Goal: Information Seeking & Learning: Learn about a topic

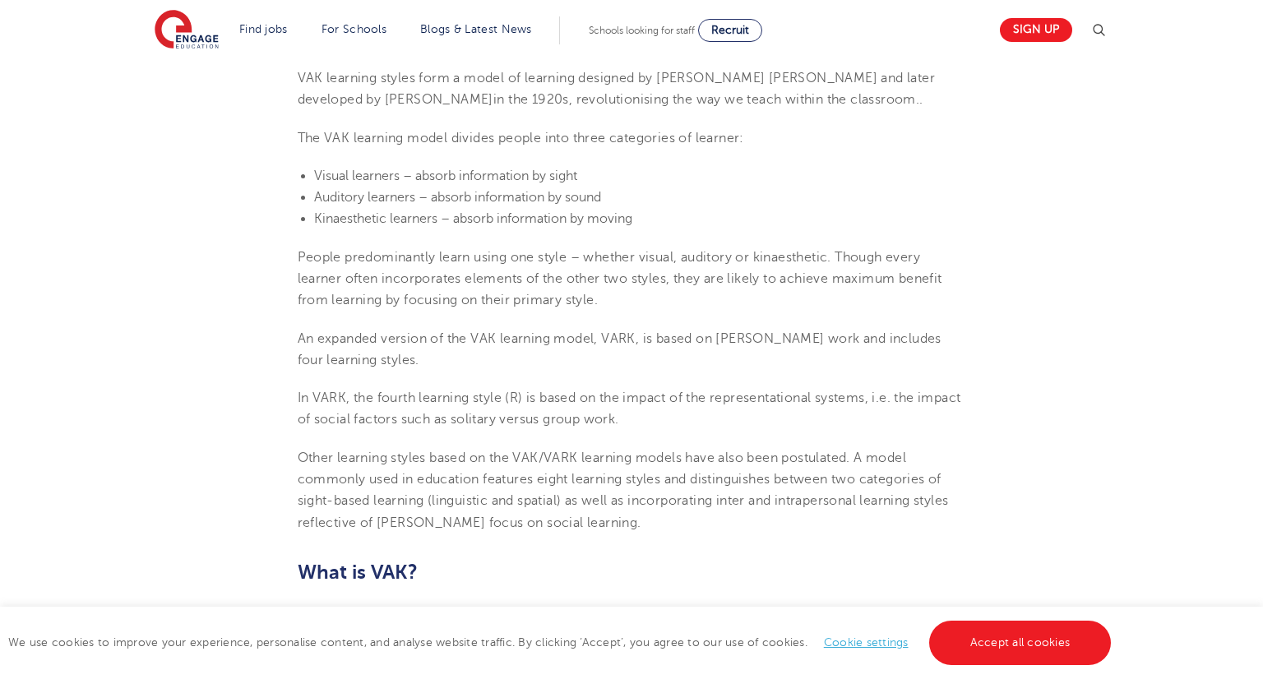
scroll to position [582, 0]
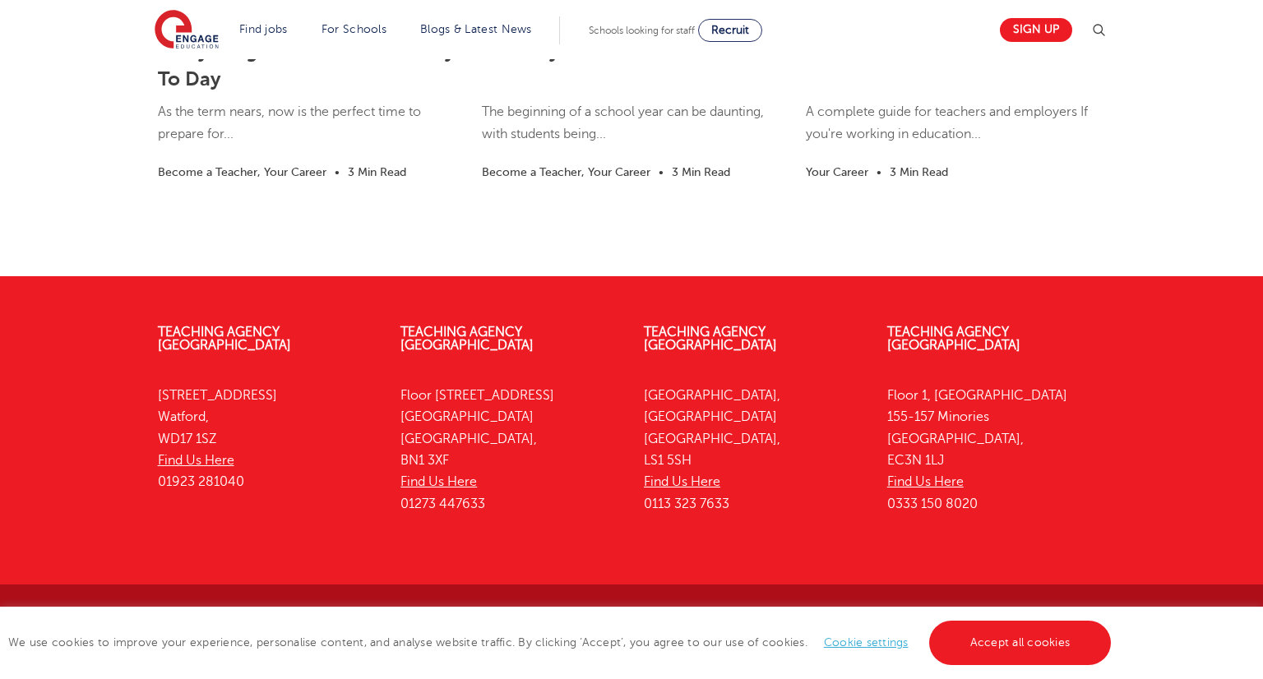
scroll to position [3050, 0]
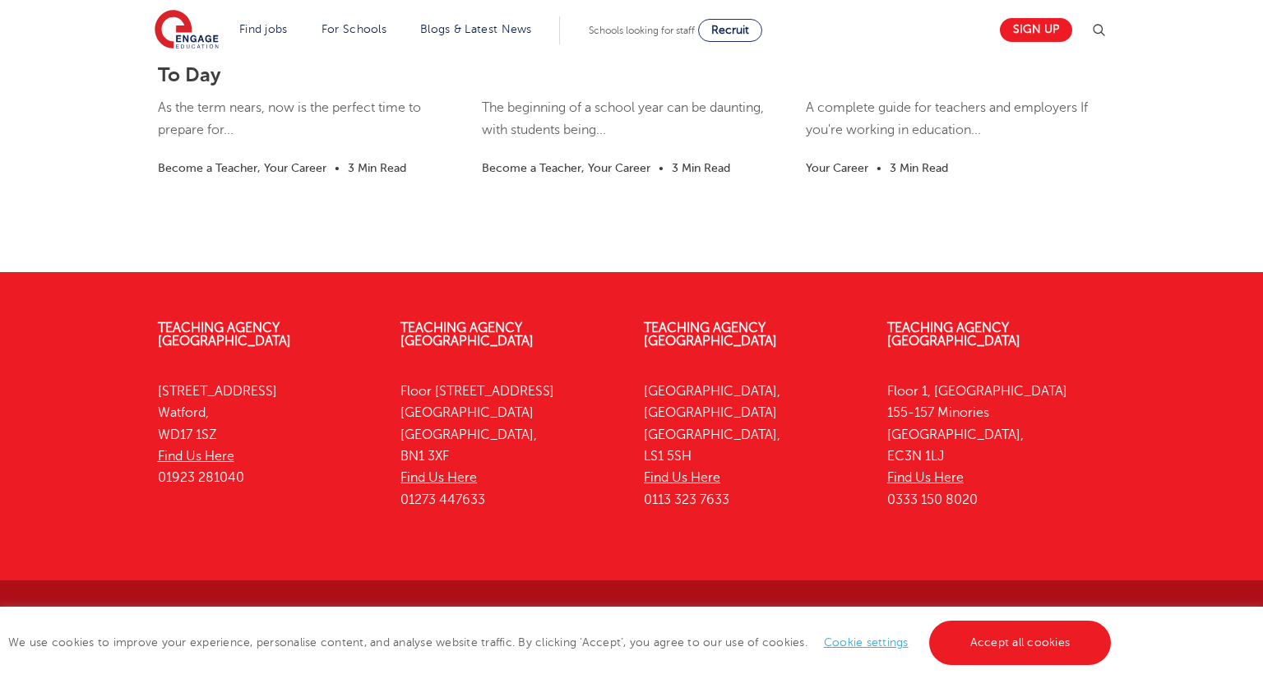
click at [1054, 645] on link "Accept all cookies" at bounding box center [1021, 643] width 183 height 44
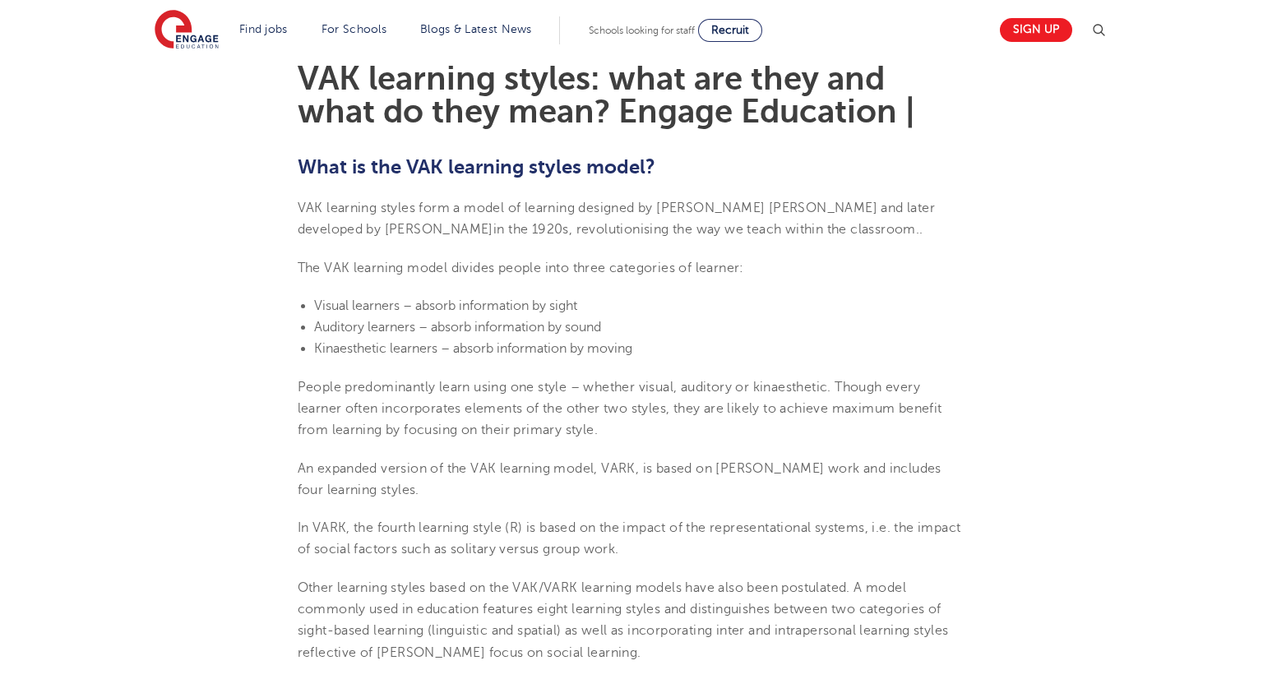
scroll to position [457, 0]
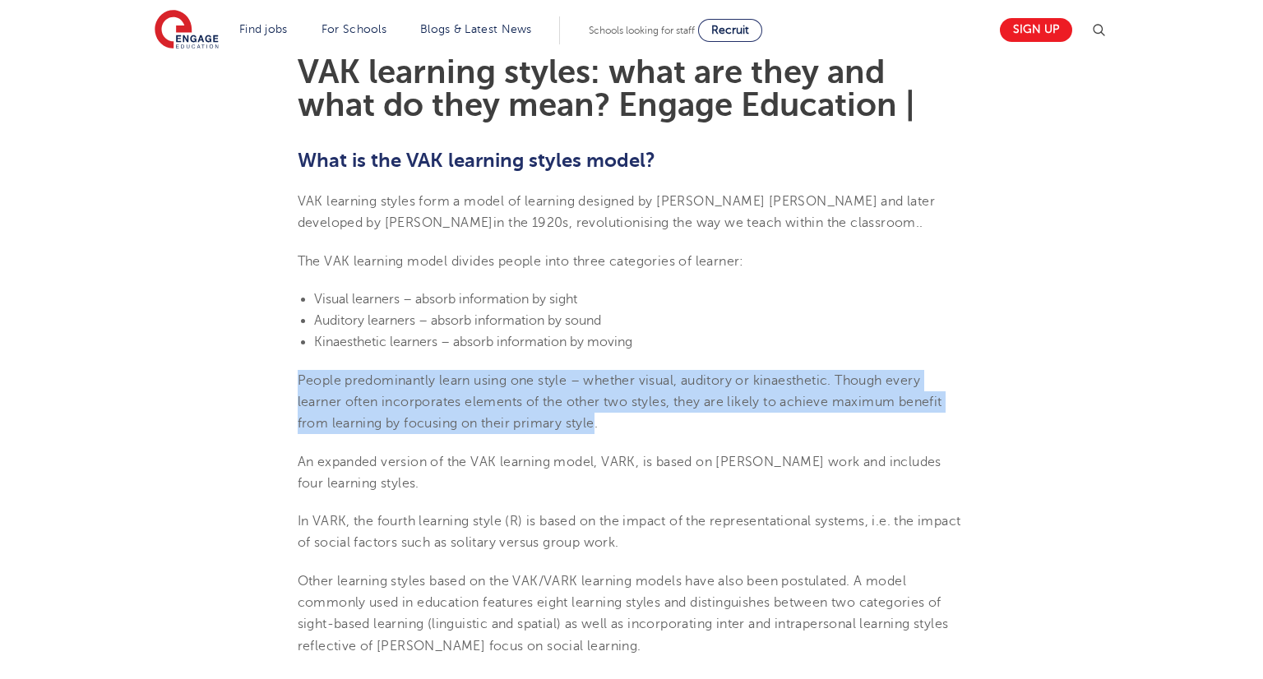
drag, startPoint x: 599, startPoint y: 431, endPoint x: 292, endPoint y: 368, distance: 313.3
click at [319, 384] on span "People predominantly learn using one style – whether visual, auditory or kinaes…" at bounding box center [620, 402] width 645 height 58
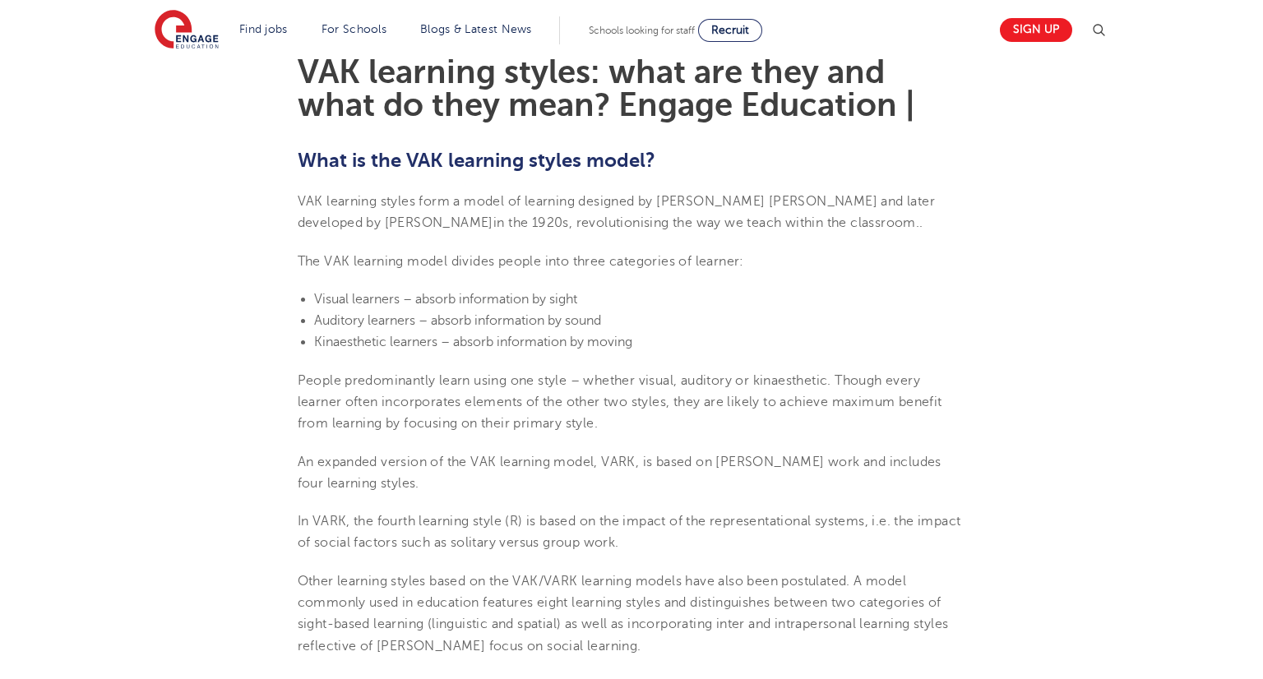
click at [304, 370] on p "People predominantly learn using one style – whether visual, auditory or kinaes…" at bounding box center [632, 402] width 669 height 65
click at [298, 378] on span "People predominantly learn using one style – whether visual, auditory or kinaes…" at bounding box center [620, 402] width 645 height 58
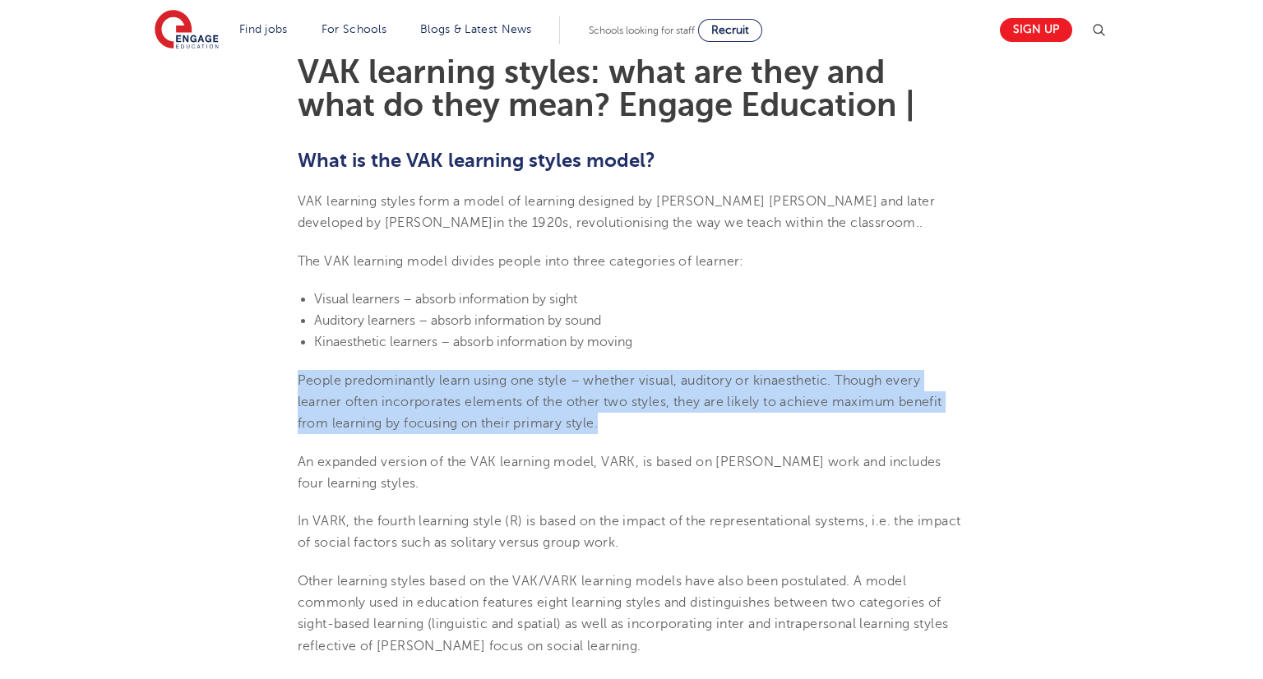
drag, startPoint x: 297, startPoint y: 378, endPoint x: 632, endPoint y: 423, distance: 337.7
click at [632, 423] on p "People predominantly learn using one style – whether visual, auditory or kinaes…" at bounding box center [632, 402] width 669 height 65
click at [618, 424] on p "People predominantly learn using one style – whether visual, auditory or kinaes…" at bounding box center [632, 402] width 669 height 65
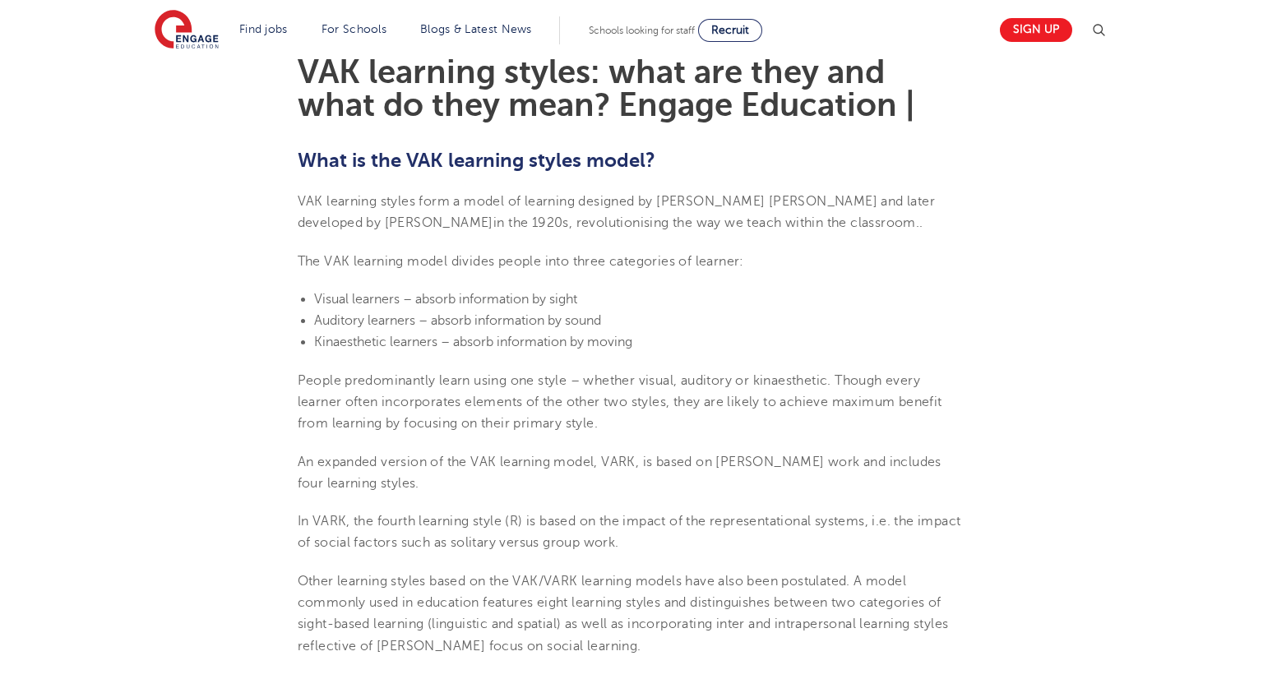
click at [618, 424] on p "People predominantly learn using one style – whether visual, auditory or kinaes…" at bounding box center [632, 402] width 669 height 65
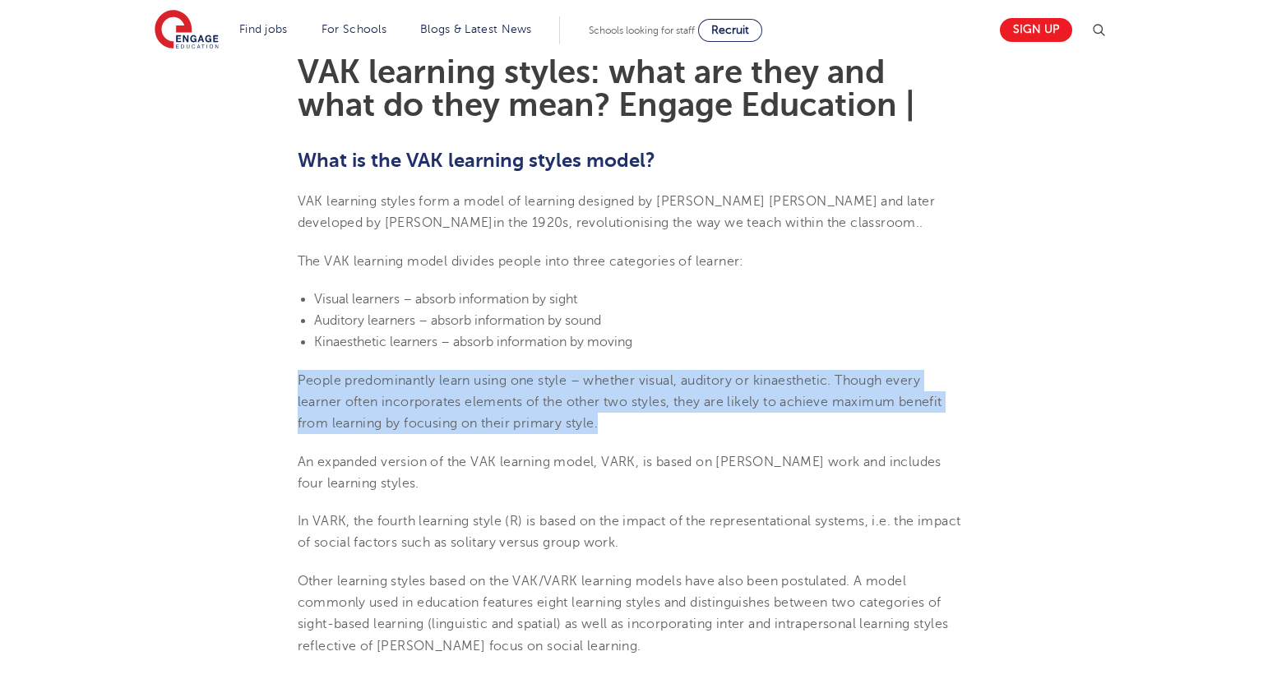
drag, startPoint x: 612, startPoint y: 429, endPoint x: 302, endPoint y: 380, distance: 313.9
click at [302, 380] on p "People predominantly learn using one style – whether visual, auditory or kinaes…" at bounding box center [632, 402] width 669 height 65
click at [302, 380] on span "People predominantly learn using one style – whether visual, auditory or kinaes…" at bounding box center [620, 402] width 645 height 58
